Goal: Transaction & Acquisition: Purchase product/service

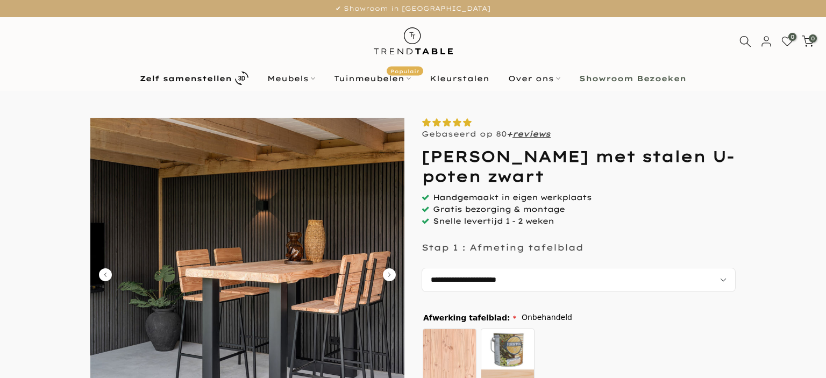
select select "**********"
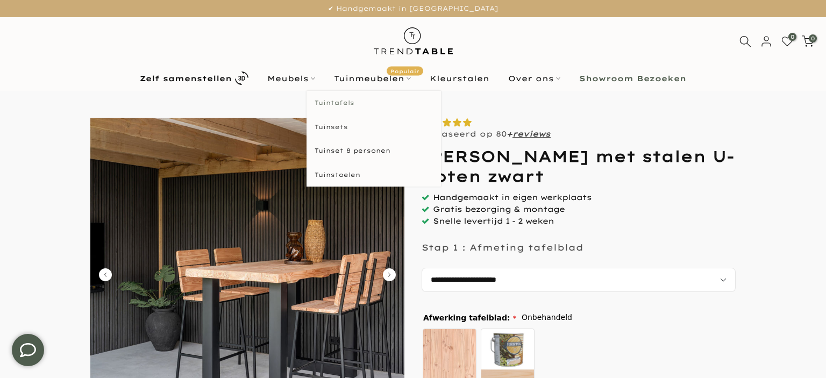
click at [346, 99] on link "Tuintafels" at bounding box center [373, 103] width 134 height 24
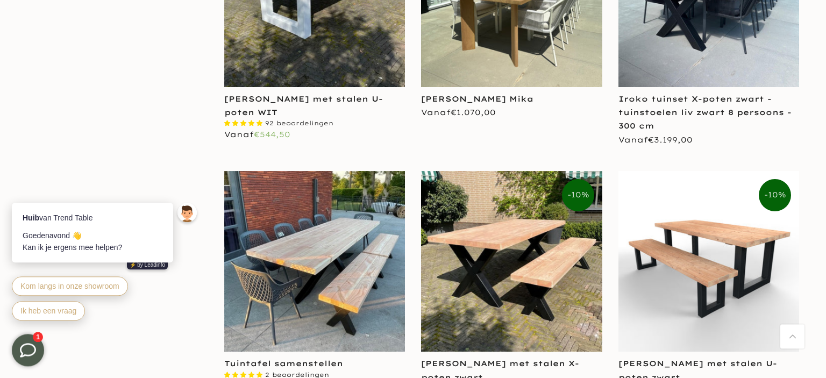
scroll to position [1192, 0]
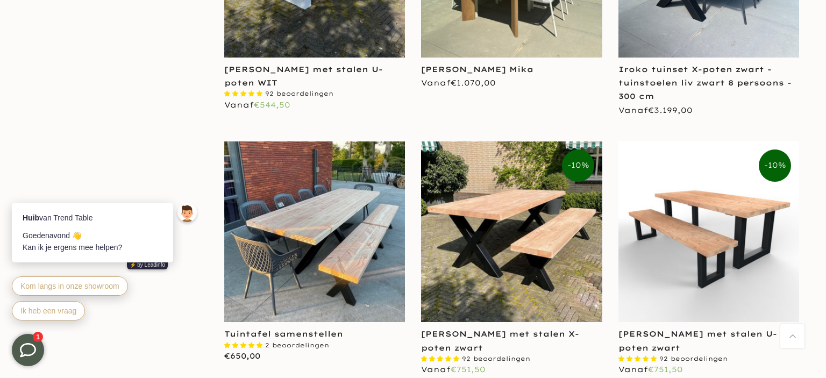
click at [714, 282] on img at bounding box center [708, 231] width 181 height 181
click at [694, 227] on img at bounding box center [708, 231] width 181 height 181
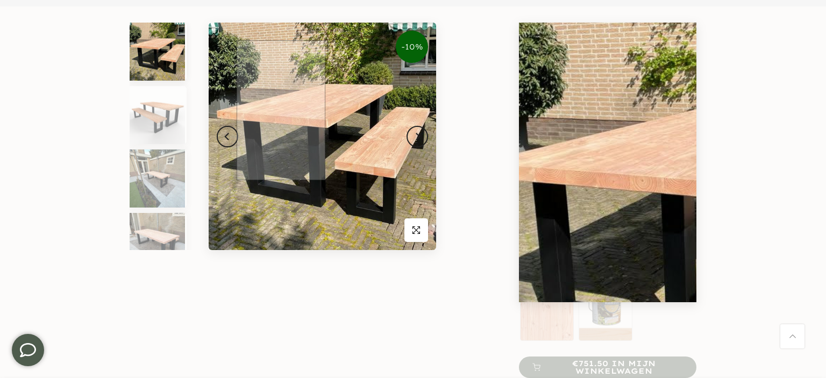
click at [283, 111] on img at bounding box center [322, 136] width 227 height 227
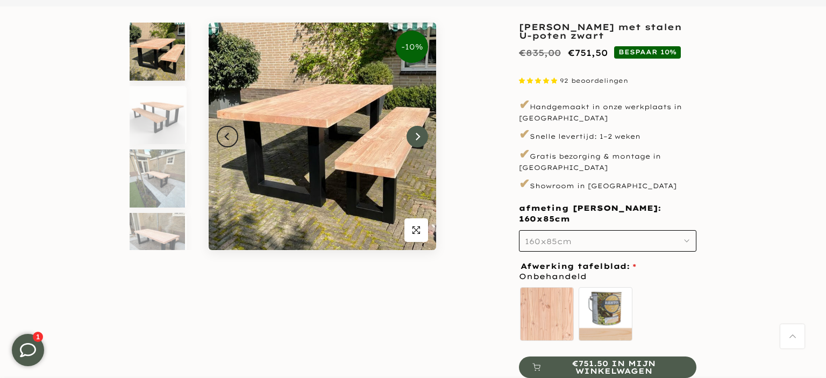
click at [416, 141] on button "Next" at bounding box center [418, 137] width 22 height 22
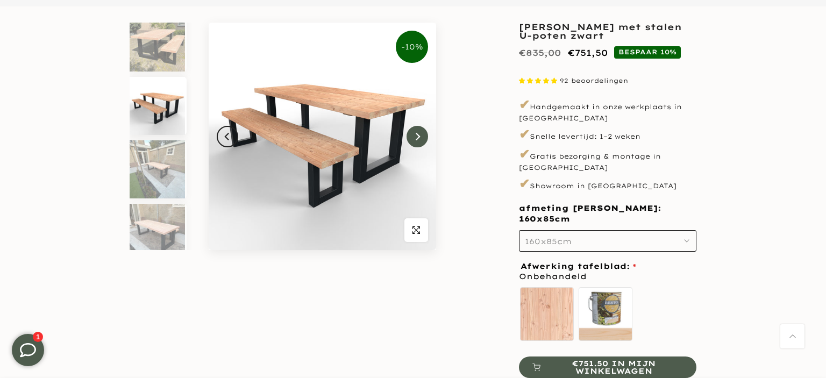
scroll to position [10, 0]
click at [425, 136] on button "Next" at bounding box center [418, 137] width 22 height 22
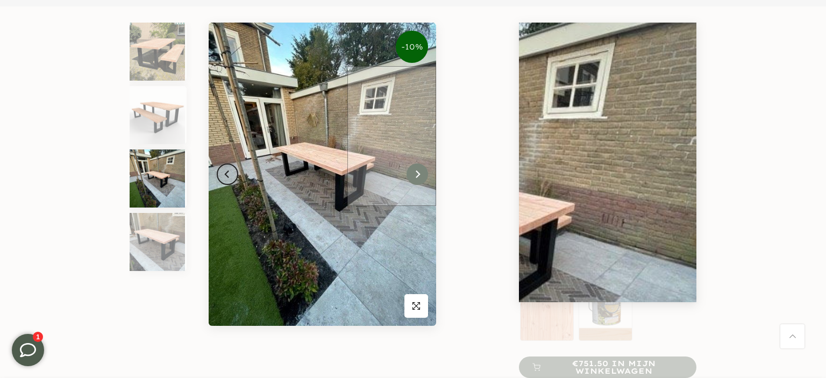
scroll to position [0, 0]
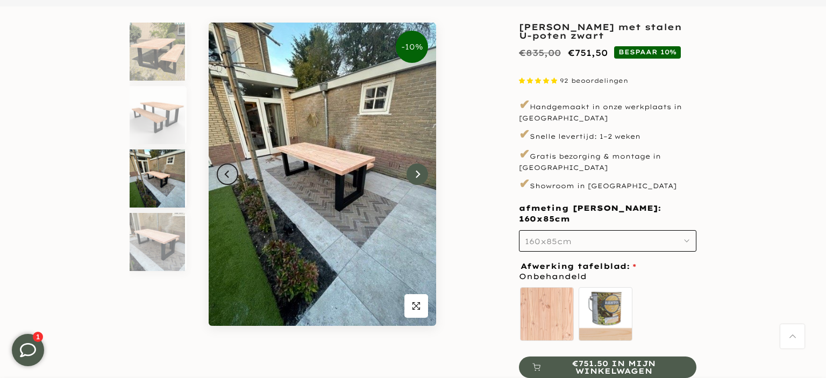
click at [416, 175] on icon "Next" at bounding box center [418, 174] width 8 height 9
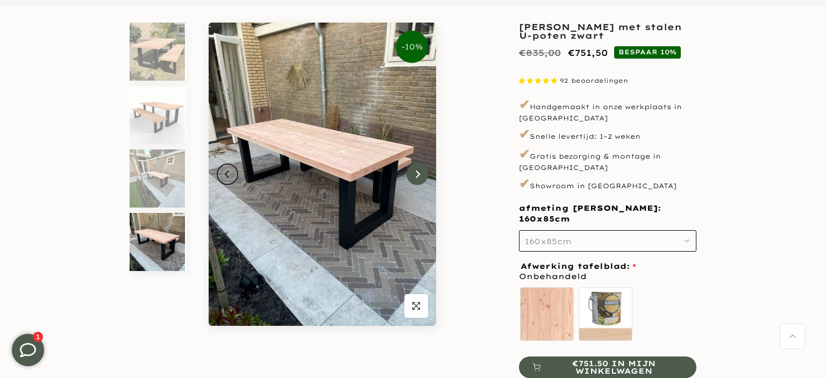
click at [418, 174] on icon "Next" at bounding box center [418, 174] width 8 height 9
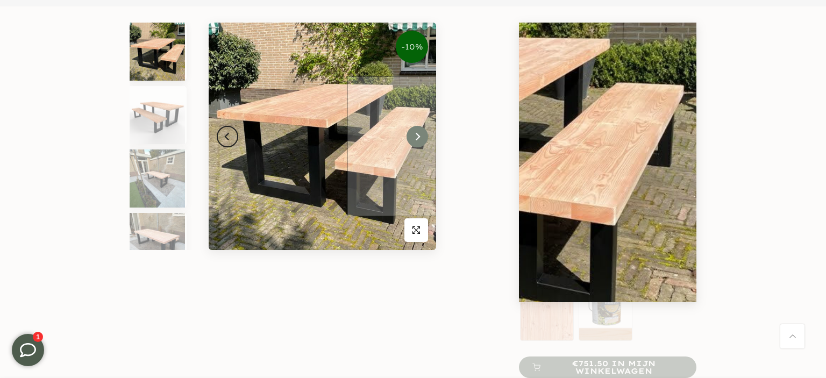
click at [419, 145] on button "Next" at bounding box center [418, 137] width 22 height 22
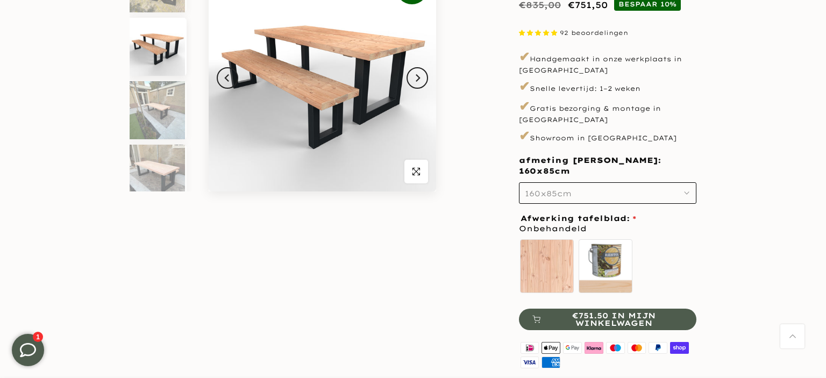
scroll to position [170, 0]
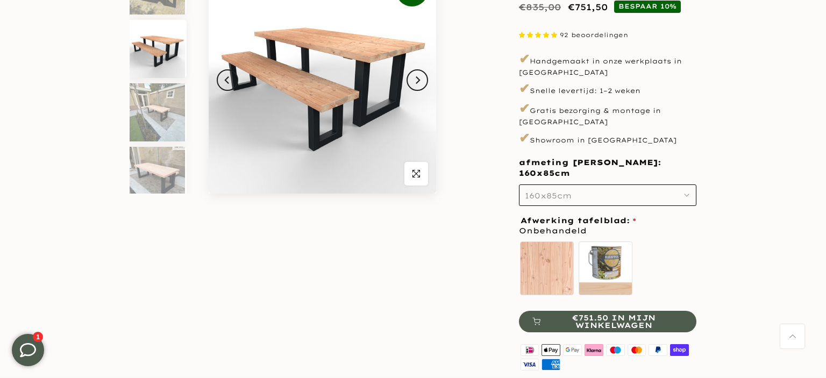
click at [531, 191] on span "160x85cm" at bounding box center [548, 196] width 47 height 10
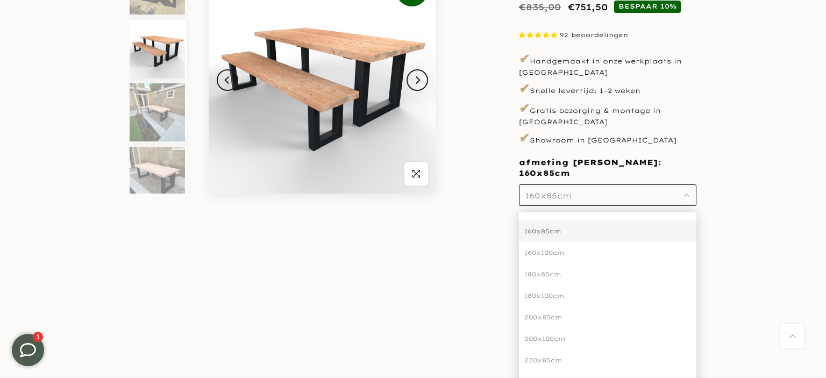
click at [531, 191] on span "160x85cm" at bounding box center [548, 196] width 47 height 10
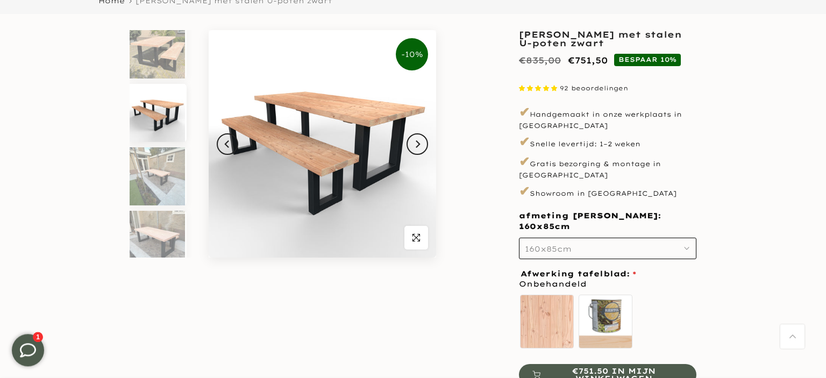
scroll to position [113, 0]
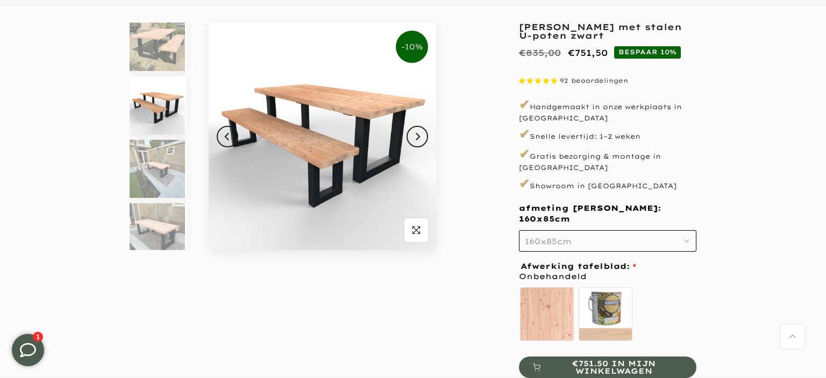
click at [536, 237] on span "160x85cm" at bounding box center [548, 242] width 47 height 10
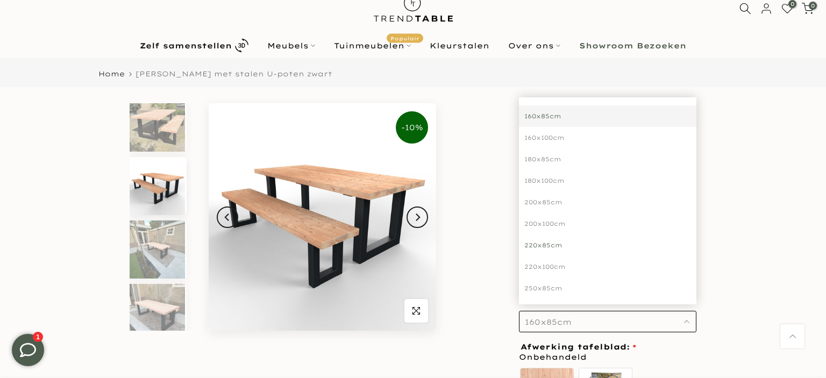
scroll to position [0, 0]
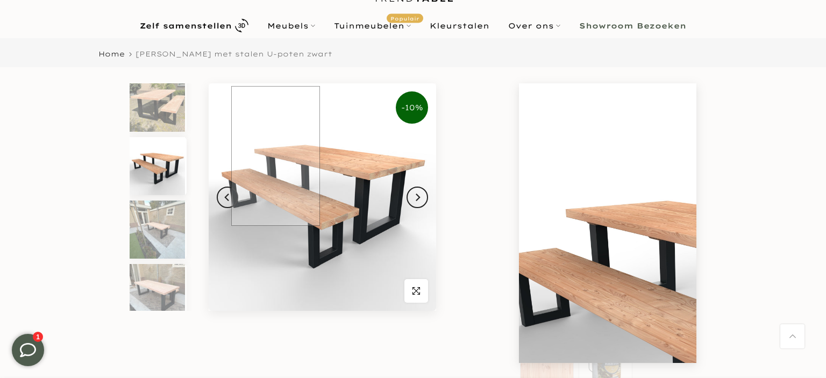
scroll to position [56, 0]
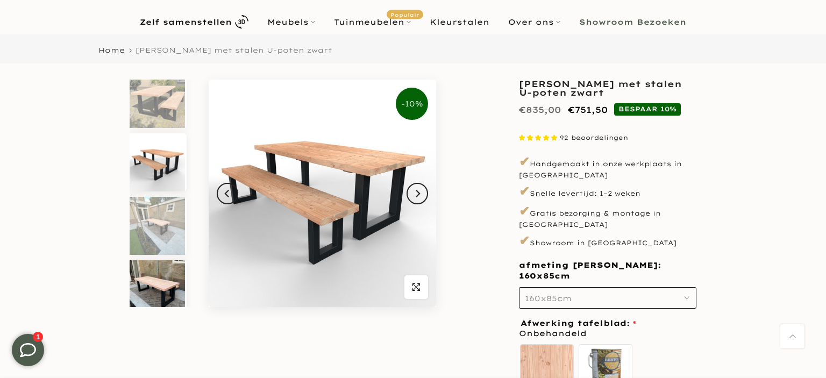
click at [156, 283] on img at bounding box center [157, 289] width 55 height 58
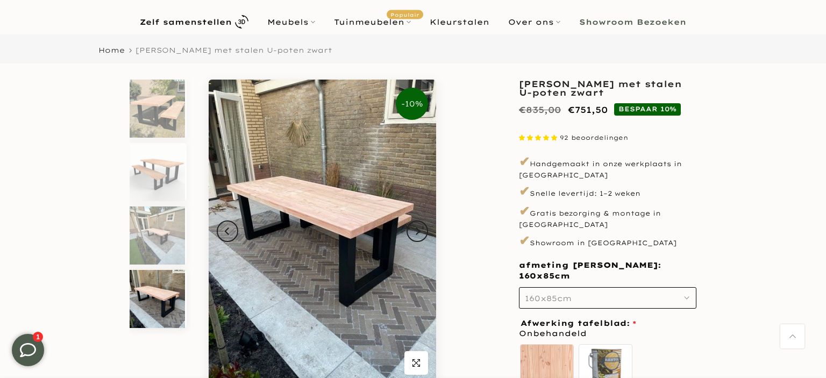
scroll to position [0, 0]
click at [425, 233] on button "Next" at bounding box center [418, 231] width 22 height 22
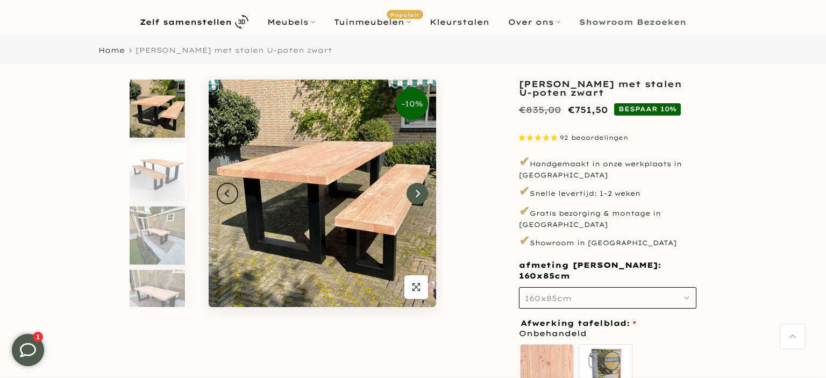
click at [422, 190] on button "Next" at bounding box center [418, 194] width 22 height 22
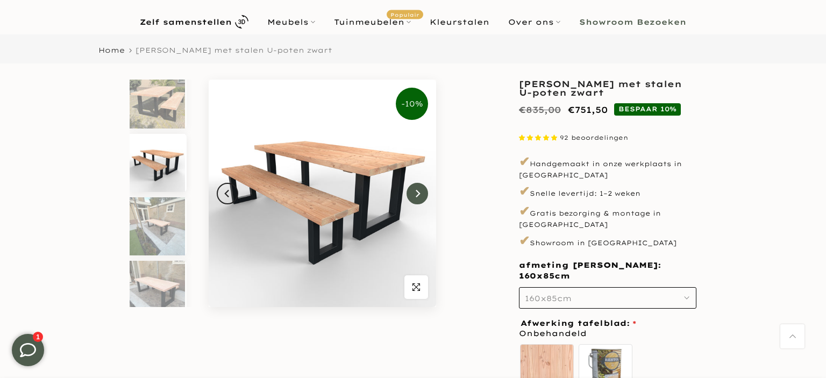
scroll to position [10, 0]
click at [422, 190] on button "Next" at bounding box center [418, 194] width 22 height 22
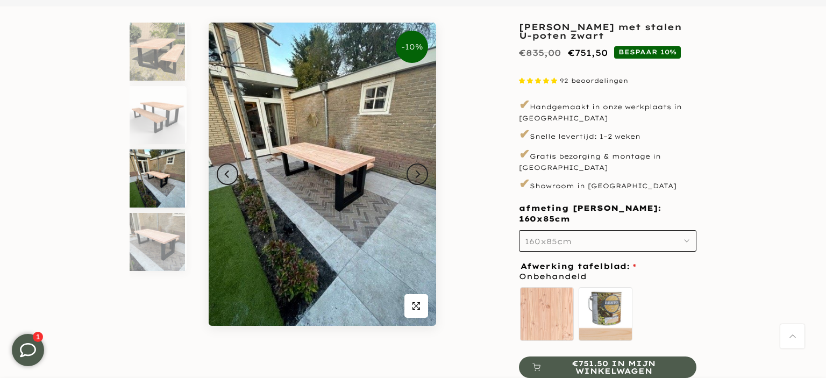
scroll to position [0, 0]
